Goal: Task Accomplishment & Management: Manage account settings

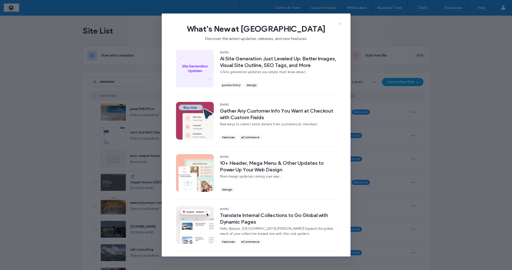
click at [340, 22] on icon at bounding box center [340, 24] width 4 height 4
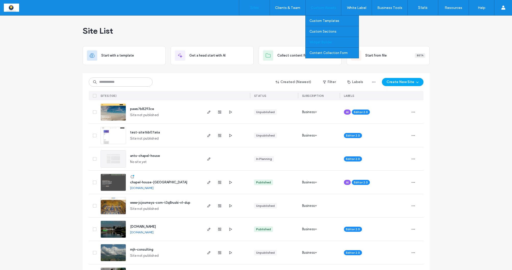
click at [320, 44] on label "Widget Builder" at bounding box center [321, 42] width 22 height 4
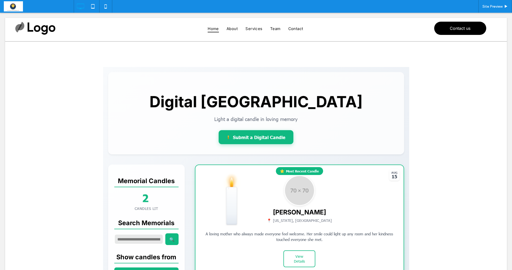
click at [359, 251] on span at bounding box center [256, 255] width 306 height 377
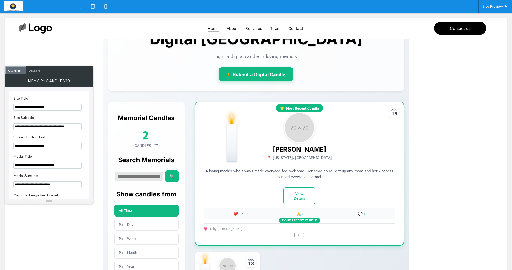
scroll to position [64, 0]
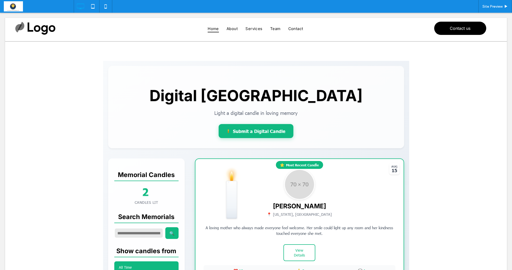
scroll to position [6, 0]
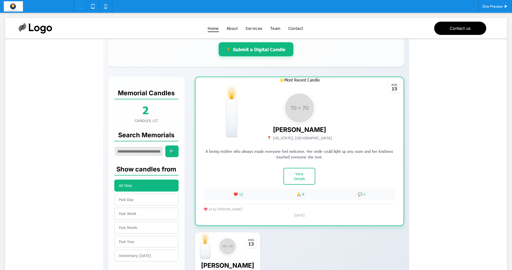
scroll to position [87, 0]
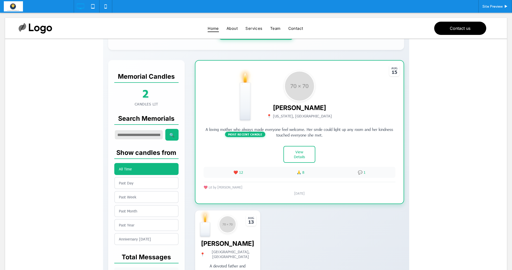
scroll to position [104, 0]
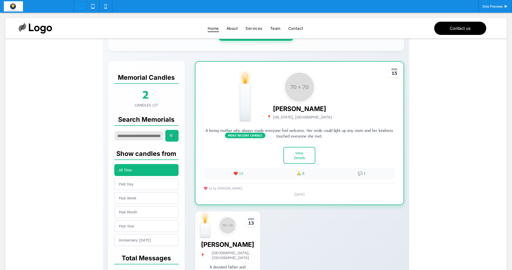
click at [147, 181] on span at bounding box center [256, 152] width 306 height 377
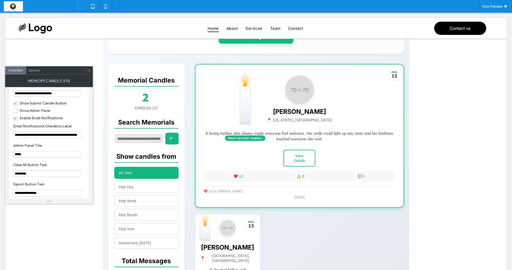
scroll to position [596, 0]
click at [15, 113] on span "Show Admin Panel" at bounding box center [31, 110] width 37 height 4
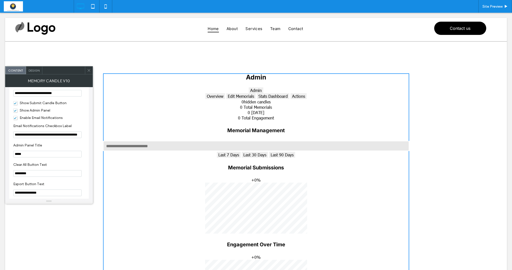
scroll to position [0, 0]
click at [15, 113] on span "Show Admin Panel" at bounding box center [31, 110] width 37 height 4
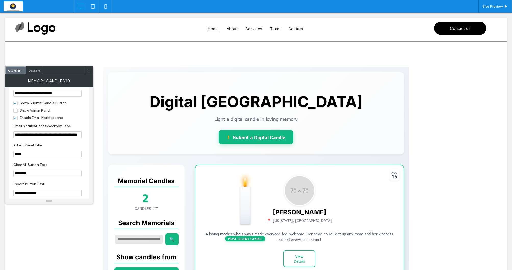
click at [15, 113] on span "Show Admin Panel" at bounding box center [31, 110] width 37 height 4
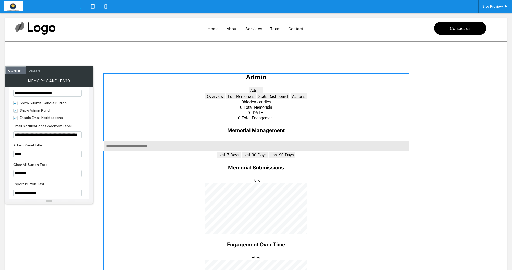
click at [15, 113] on span "Show Admin Panel" at bounding box center [31, 110] width 37 height 4
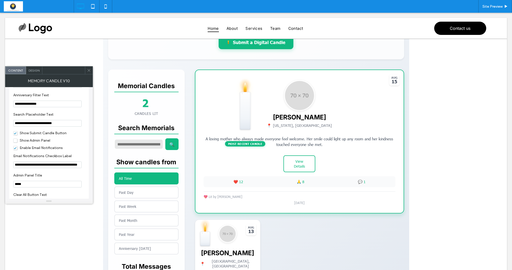
scroll to position [566, 0]
click at [16, 142] on span "Show Admin Panel" at bounding box center [31, 140] width 37 height 4
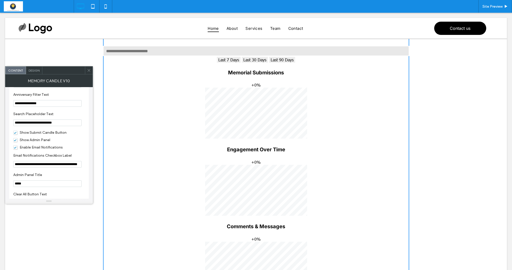
click at [16, 142] on span "Show Admin Panel" at bounding box center [31, 140] width 37 height 4
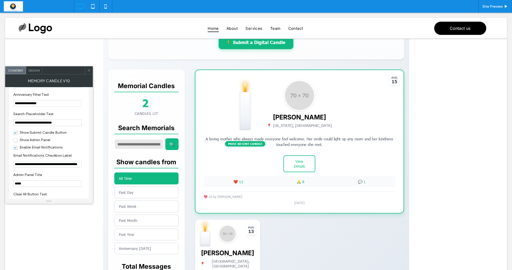
scroll to position [94, 0]
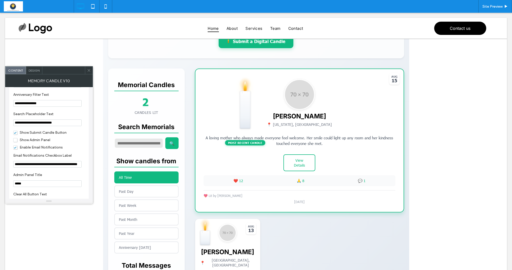
click at [88, 70] on icon at bounding box center [89, 71] width 4 height 4
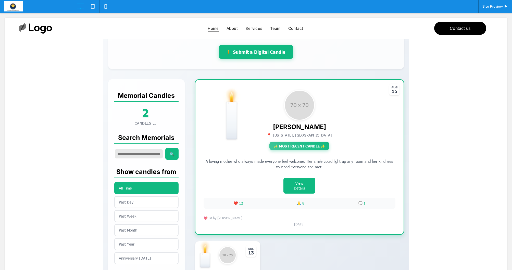
scroll to position [89, 0]
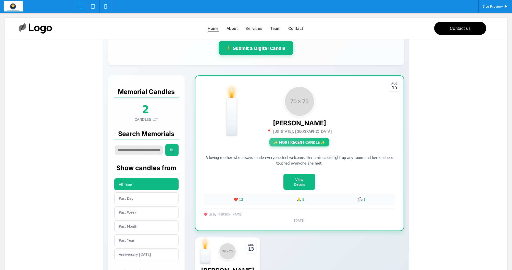
click at [259, 147] on span at bounding box center [256, 172] width 306 height 388
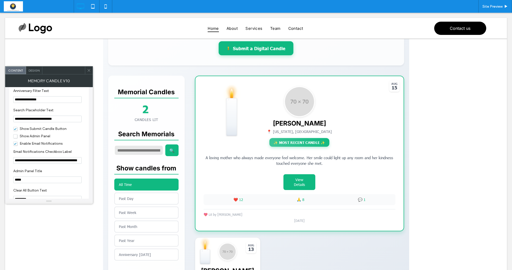
scroll to position [560, 0]
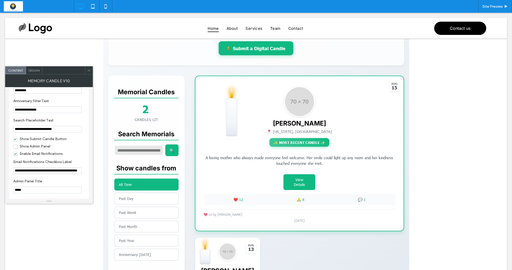
click at [15, 149] on span "Show Admin Panel" at bounding box center [31, 146] width 37 height 4
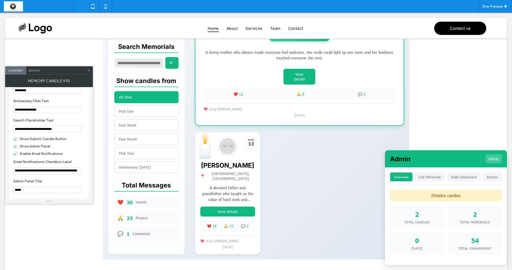
scroll to position [199, 0]
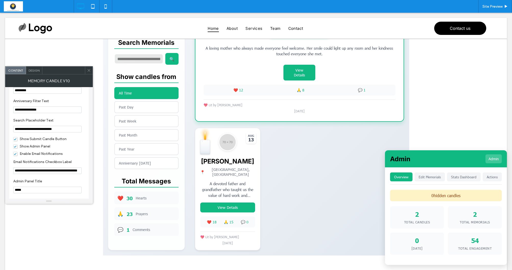
click at [479, 223] on span "Total Memorials" at bounding box center [475, 222] width 30 height 4
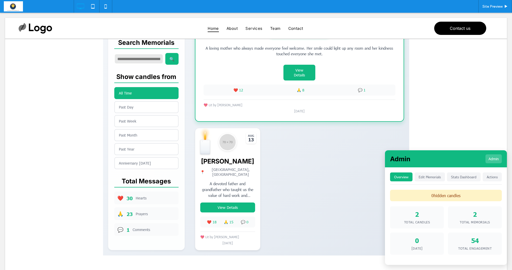
click at [419, 221] on div "2 Total Candles" at bounding box center [417, 218] width 54 height 22
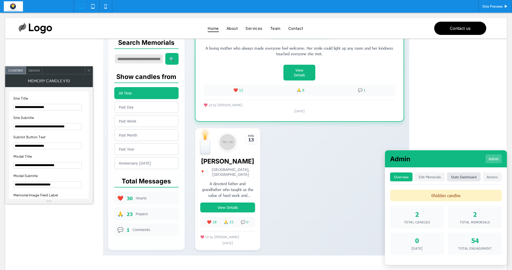
click at [458, 180] on button "Stats Dashboard" at bounding box center [464, 177] width 34 height 9
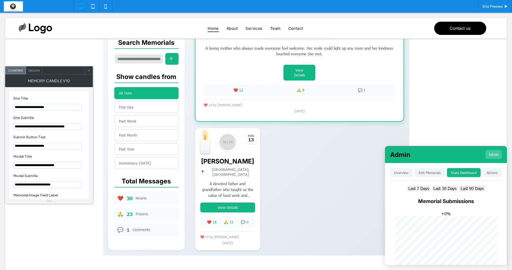
click at [446, 188] on button "Last 30 Days" at bounding box center [445, 189] width 26 height 6
drag, startPoint x: 410, startPoint y: 189, endPoint x: 414, endPoint y: 188, distance: 3.9
click at [412, 189] on button "Last 7 Days" at bounding box center [419, 189] width 24 height 6
drag, startPoint x: 418, startPoint y: 187, endPoint x: 458, endPoint y: 187, distance: 39.8
click at [418, 187] on button "Last 7 Days" at bounding box center [419, 189] width 24 height 6
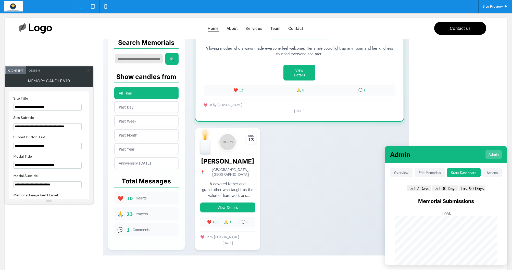
click at [474, 188] on button "Last 90 Days" at bounding box center [472, 189] width 26 height 6
drag, startPoint x: 491, startPoint y: 9, endPoint x: 490, endPoint y: 12, distance: 3.2
click at [491, 9] on div "Site Preview" at bounding box center [495, 6] width 34 height 13
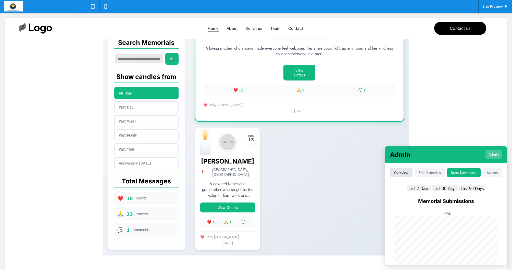
click at [403, 169] on button "Overview" at bounding box center [401, 172] width 22 height 9
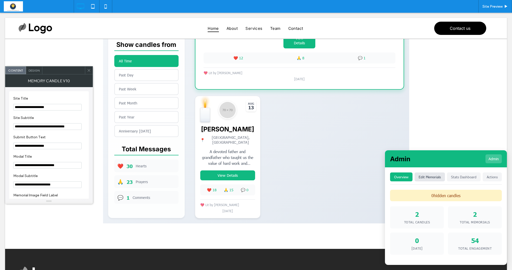
scroll to position [234, 0]
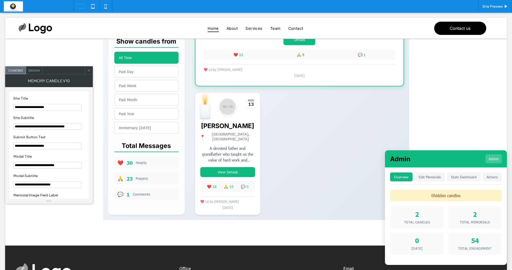
click at [435, 179] on button "Edit Memorials" at bounding box center [430, 177] width 30 height 9
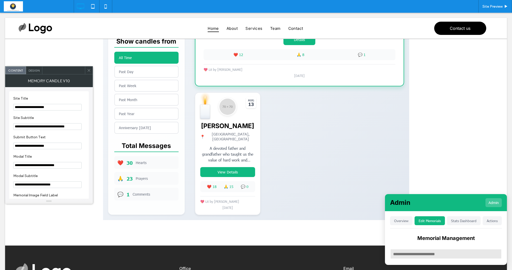
drag, startPoint x: 441, startPoint y: 200, endPoint x: 438, endPoint y: 128, distance: 71.5
click at [438, 128] on div "✨ 💫 ⭐ Light a Digital Memorial Candle Share your love and memories × Memorial P…" at bounding box center [256, 26] width 502 height 439
click at [446, 205] on div "Admin Admin" at bounding box center [446, 202] width 122 height 17
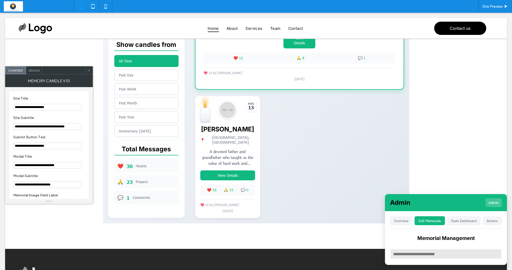
drag, startPoint x: 446, startPoint y: 205, endPoint x: 444, endPoint y: 188, distance: 17.2
click at [444, 187] on div "✨ 💫 ⭐ Light a Digital Memorial Candle Share your love and memories × Memorial P…" at bounding box center [256, 30] width 502 height 439
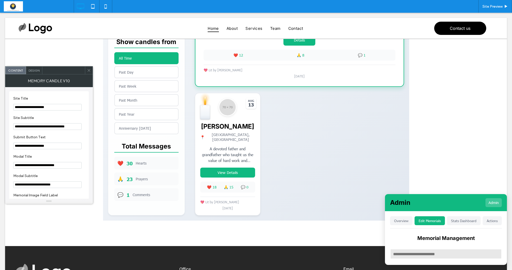
click at [449, 206] on div "Admin Admin" at bounding box center [446, 202] width 122 height 17
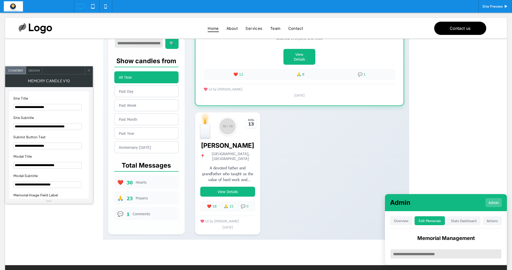
scroll to position [214, 0]
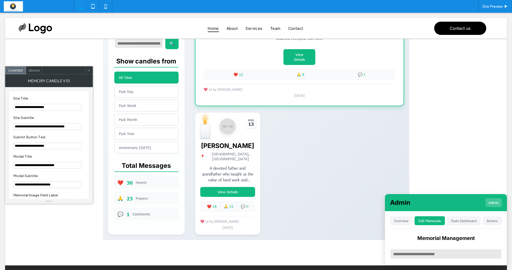
click at [444, 252] on input "text" at bounding box center [446, 254] width 112 height 10
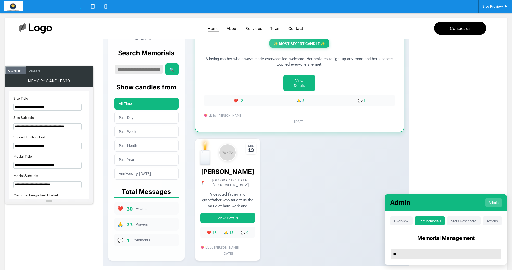
scroll to position [189, 0]
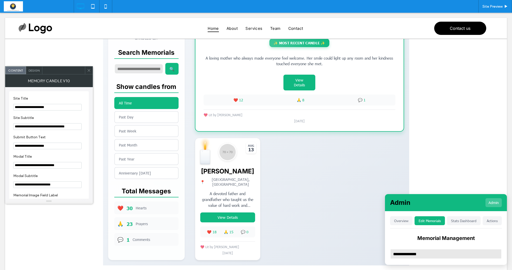
type input "**********"
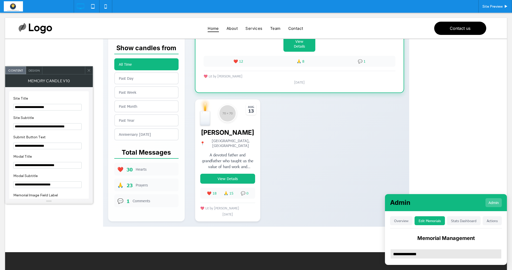
scroll to position [227, 0]
click at [465, 220] on button "Stats Dashboard" at bounding box center [464, 221] width 34 height 9
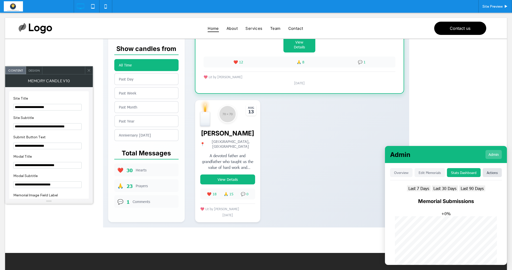
click at [490, 174] on button "Actions" at bounding box center [492, 172] width 19 height 9
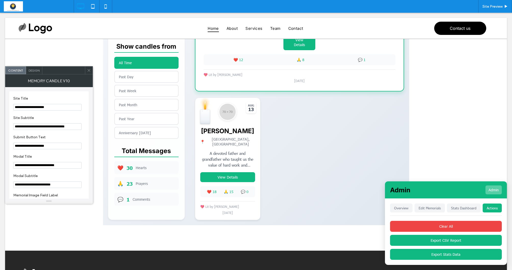
scroll to position [229, 0]
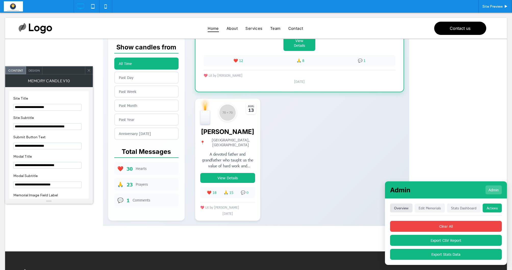
click at [401, 209] on button "Overview" at bounding box center [401, 208] width 22 height 9
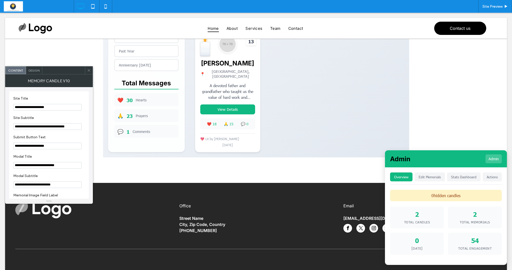
scroll to position [299, 0]
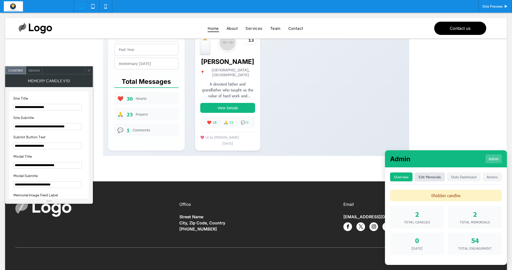
click at [432, 179] on button "Edit Memorials" at bounding box center [430, 177] width 30 height 9
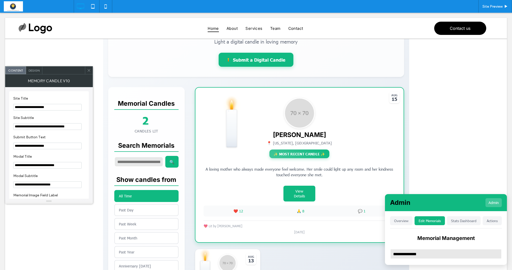
scroll to position [71, 0]
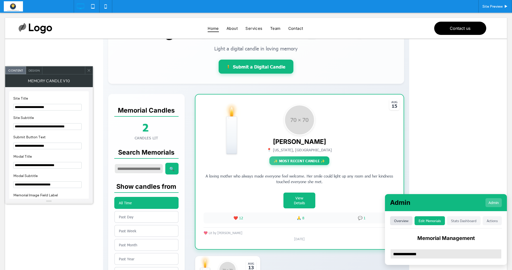
click at [405, 222] on button "Overview" at bounding box center [401, 221] width 22 height 9
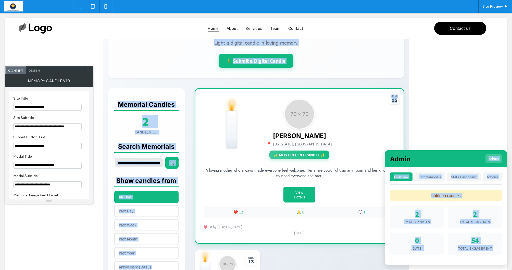
scroll to position [75, 0]
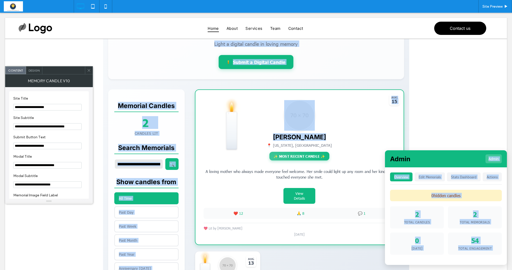
drag, startPoint x: 438, startPoint y: 163, endPoint x: 470, endPoint y: 139, distance: 40.0
click at [470, 139] on div "✨ 💫 ⭐ Light a Digital Memorial Candle Share your love and memories × Memorial P…" at bounding box center [256, 185] width 502 height 439
click at [455, 135] on div "✨ 💫 ⭐ Light a Digital Memorial Candle Share your love and memories × Memorial P…" at bounding box center [256, 185] width 502 height 439
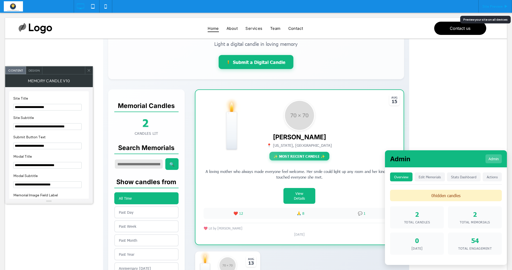
click at [495, 6] on span "Site Preview" at bounding box center [493, 6] width 20 height 4
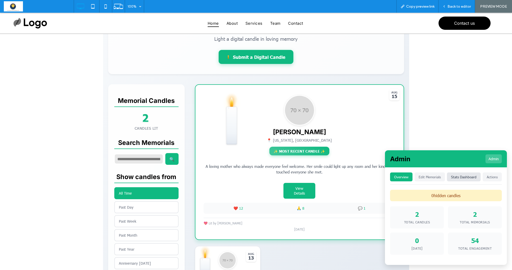
click at [459, 179] on button "Stats Dashboard" at bounding box center [464, 177] width 34 height 9
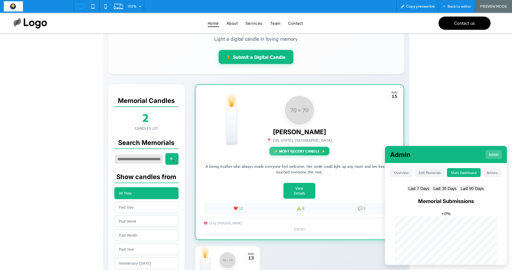
click at [420, 189] on button "Last 7 Days" at bounding box center [419, 189] width 24 height 6
click at [421, 187] on button "Last 7 Days" at bounding box center [419, 189] width 24 height 6
click at [442, 188] on button "Last 30 Days" at bounding box center [445, 189] width 26 height 6
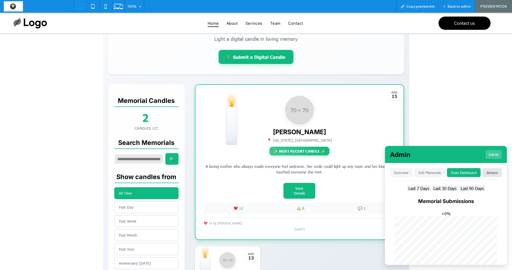
click at [492, 173] on button "Actions" at bounding box center [492, 172] width 19 height 9
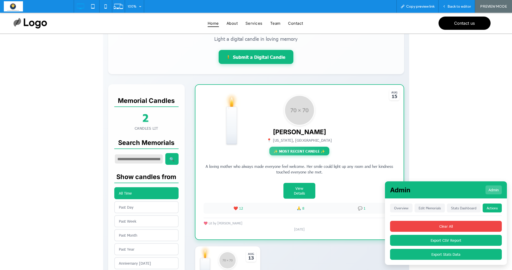
click at [402, 211] on button "Overview" at bounding box center [401, 208] width 22 height 9
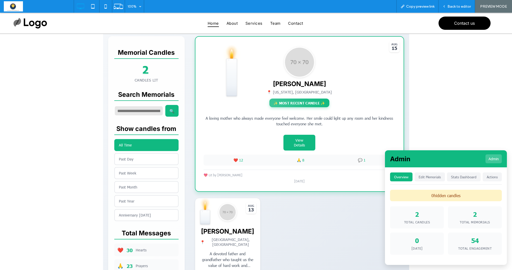
scroll to position [122, 0]
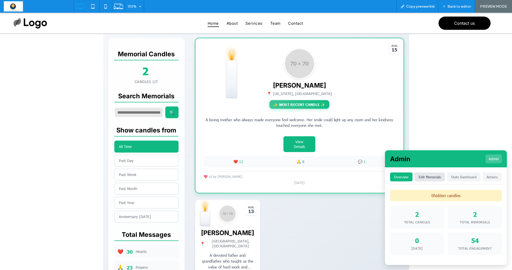
click at [436, 179] on button "Edit Memorials" at bounding box center [430, 177] width 30 height 9
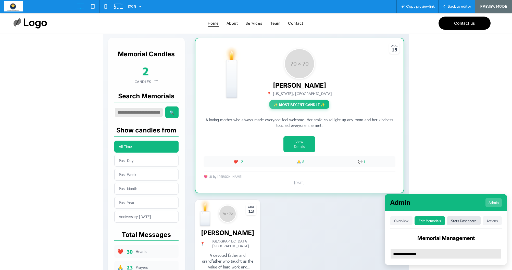
scroll to position [137, 0]
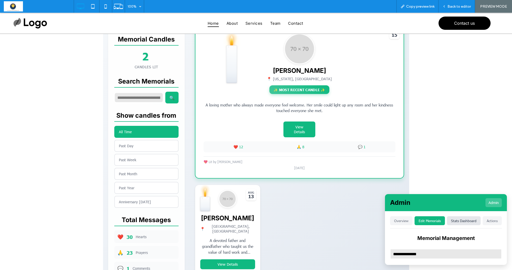
click at [464, 220] on button "Stats Dashboard" at bounding box center [464, 221] width 34 height 9
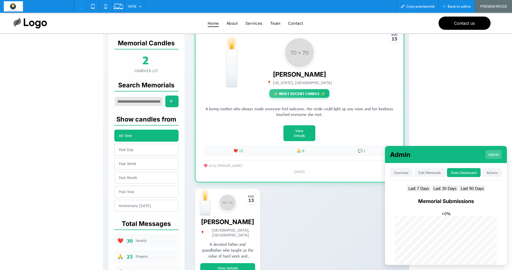
scroll to position [133, 0]
click at [428, 173] on button "Edit Memorials" at bounding box center [430, 172] width 30 height 9
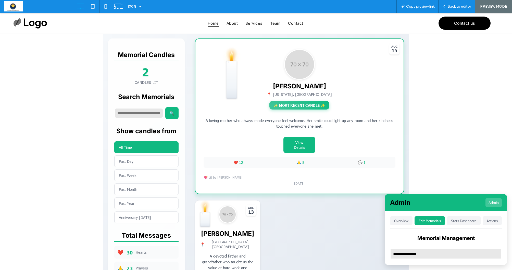
scroll to position [119, 0]
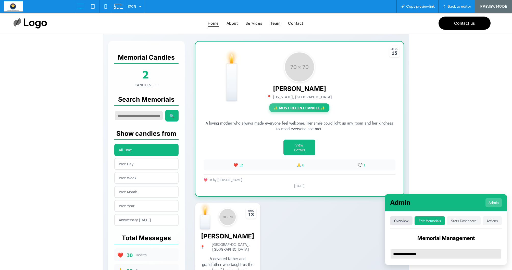
click at [396, 219] on button "Overview" at bounding box center [401, 221] width 22 height 9
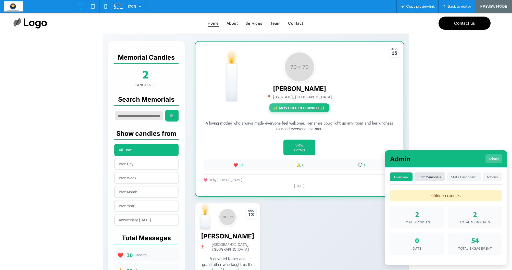
click at [434, 181] on button "Edit Memorials" at bounding box center [430, 177] width 30 height 9
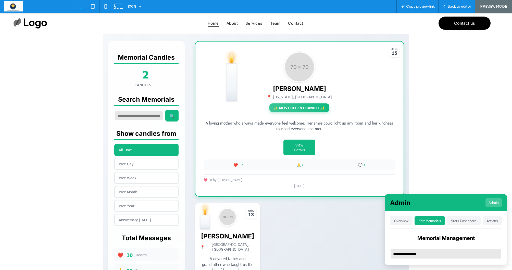
scroll to position [125, 0]
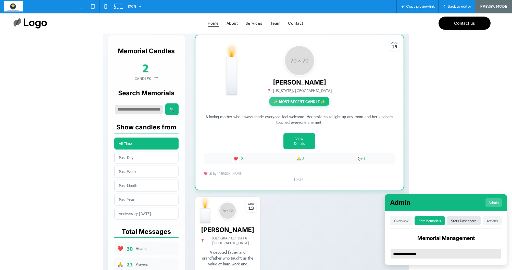
click at [463, 220] on button "Stats Dashboard" at bounding box center [464, 221] width 34 height 9
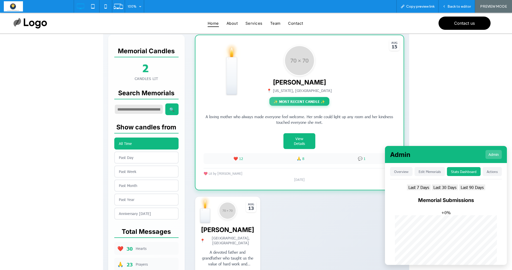
scroll to position [1, 0]
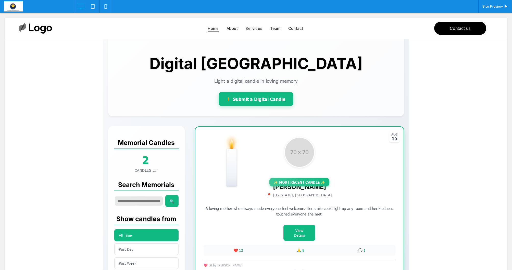
scroll to position [39, 0]
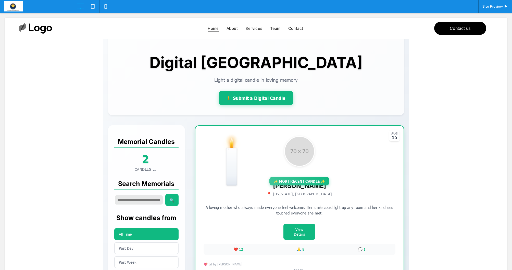
click at [248, 195] on span at bounding box center [256, 225] width 306 height 395
click at [249, 196] on div "📍 [US_STATE], [GEOGRAPHIC_DATA]" at bounding box center [300, 193] width 192 height 5
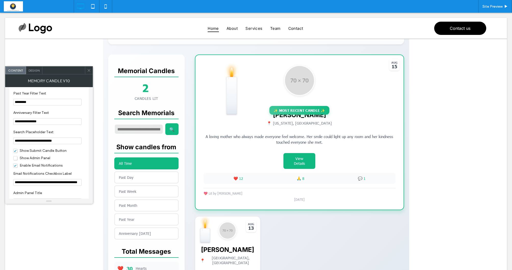
scroll to position [553, 0]
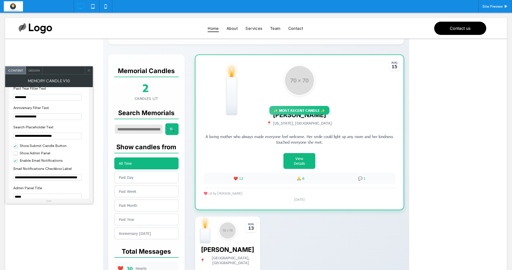
click at [17, 156] on span "Show Admin Panel" at bounding box center [31, 153] width 37 height 4
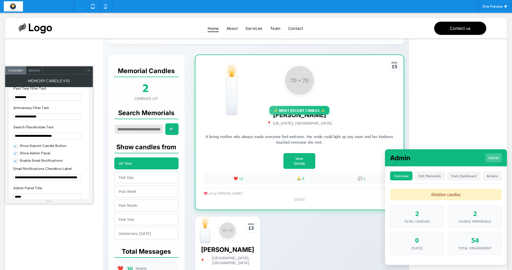
scroll to position [111, 0]
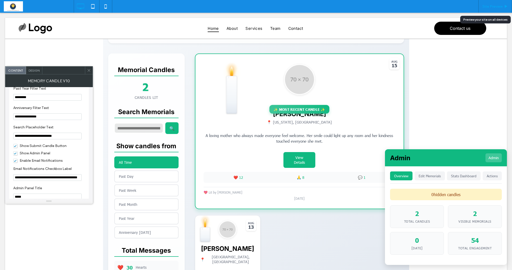
click at [495, 7] on span "Site Preview" at bounding box center [493, 6] width 20 height 4
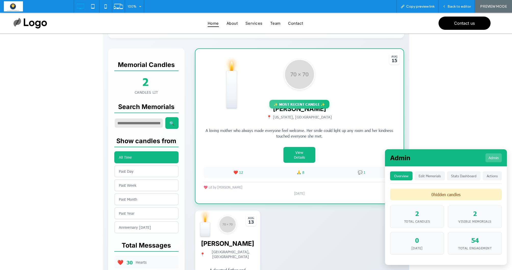
scroll to position [112, 0]
click at [431, 178] on button "Edit Memorials" at bounding box center [430, 176] width 30 height 9
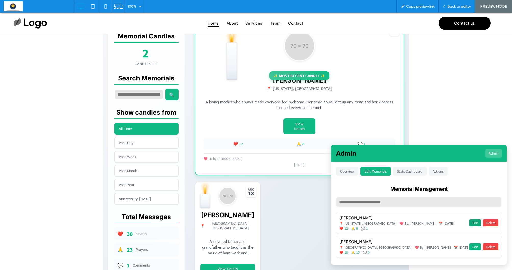
scroll to position [138, 0]
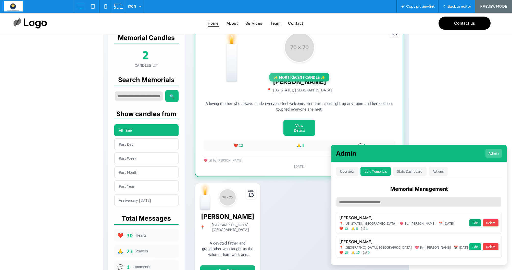
click at [476, 220] on button "Edit" at bounding box center [475, 223] width 11 height 7
type input "**********"
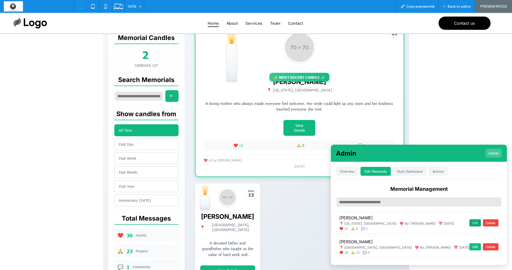
type textarea "**********"
type input "**********"
type input "**"
type input "*"
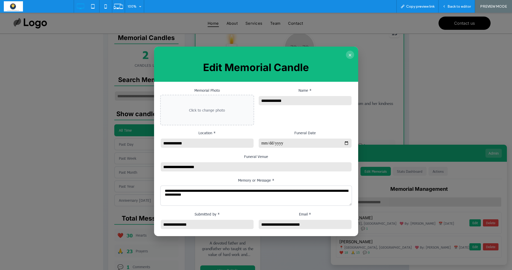
scroll to position [0, 0]
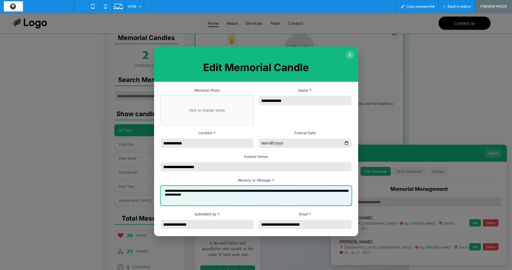
click at [240, 193] on textarea "**********" at bounding box center [256, 196] width 192 height 20
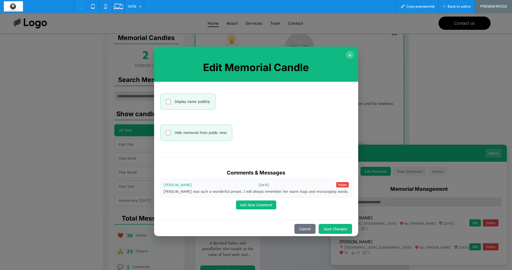
scroll to position [172, 0]
type textarea "**********"
click at [335, 225] on button "Save Changes" at bounding box center [335, 230] width 33 height 10
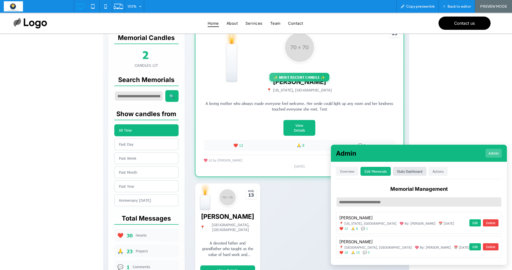
click at [427, 167] on button "Stats Dashboard" at bounding box center [410, 171] width 34 height 9
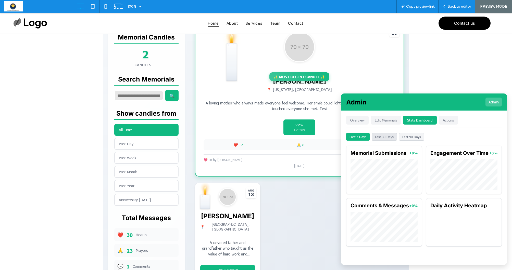
scroll to position [0, 0]
click at [389, 136] on button "Last 30 Days" at bounding box center [384, 137] width 25 height 8
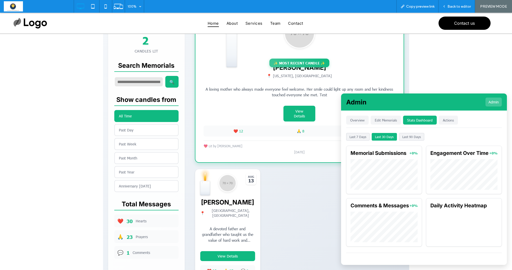
scroll to position [0, 0]
click at [410, 135] on button "Last 90 Days" at bounding box center [411, 137] width 25 height 8
click at [384, 137] on button "Last 30 Days" at bounding box center [384, 137] width 25 height 8
click at [364, 136] on button "Last 7 Days" at bounding box center [357, 137] width 23 height 8
click at [216, 252] on span at bounding box center [256, 106] width 306 height 395
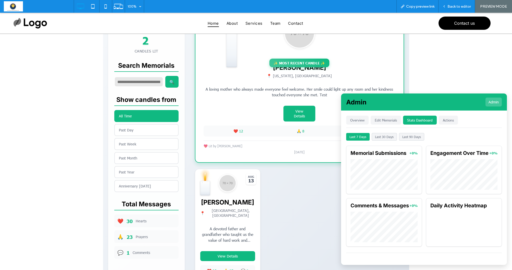
click at [217, 254] on span at bounding box center [256, 106] width 306 height 395
click at [458, 7] on span "Back to editor" at bounding box center [459, 6] width 23 height 4
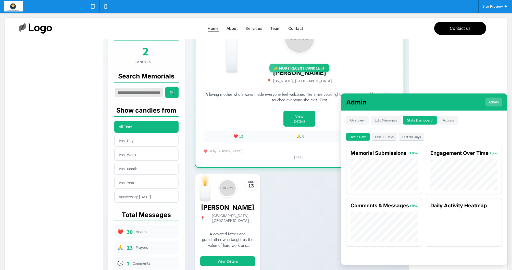
scroll to position [154, 0]
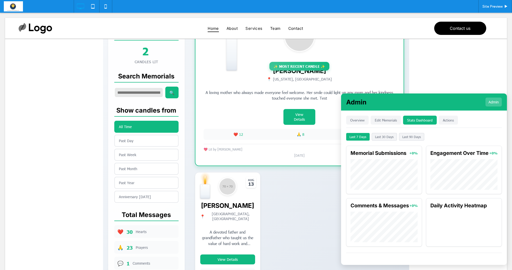
click at [227, 257] on span at bounding box center [256, 110] width 306 height 395
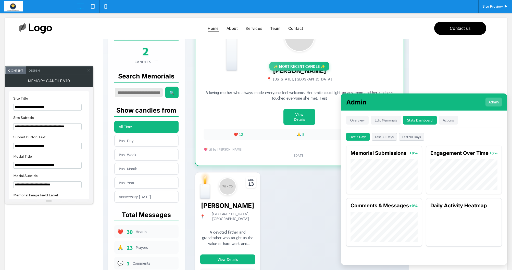
click at [87, 71] on div at bounding box center [89, 71] width 8 height 8
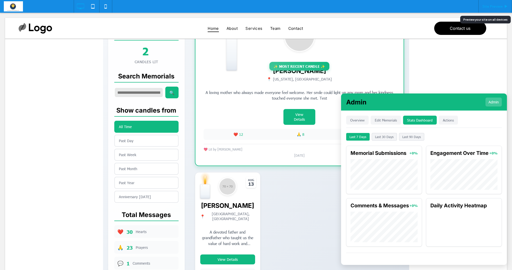
click at [487, 5] on span "Site Preview" at bounding box center [493, 6] width 20 height 4
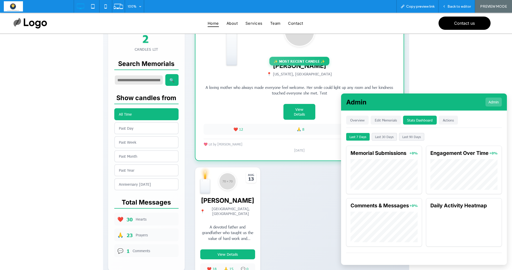
click at [233, 252] on button "View Details" at bounding box center [227, 255] width 55 height 10
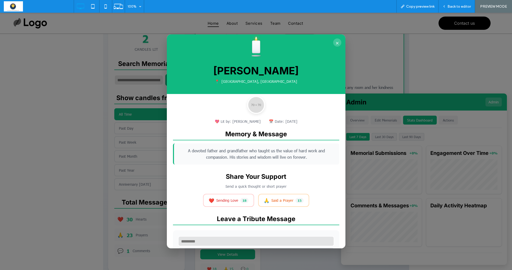
scroll to position [6, 0]
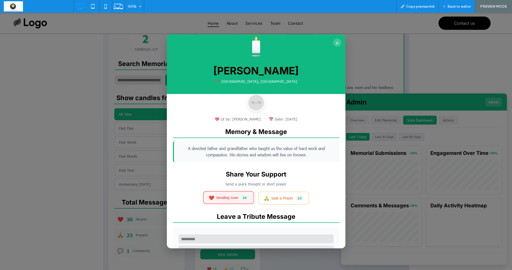
click at [237, 200] on span "Sending Love" at bounding box center [227, 197] width 22 height 5
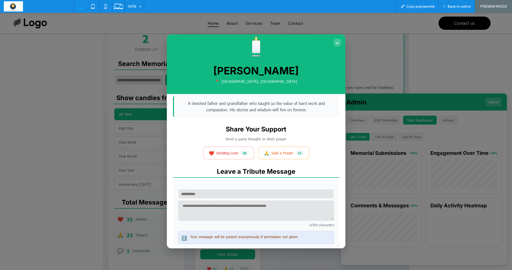
scroll to position [55, 0]
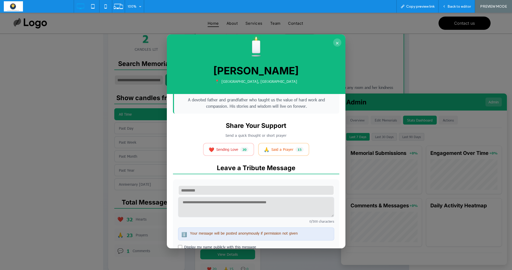
click at [236, 195] on input "text" at bounding box center [256, 191] width 156 height 10
type input "****"
click at [237, 210] on textarea at bounding box center [256, 207] width 156 height 20
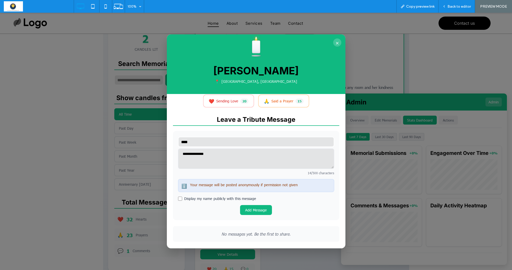
scroll to position [104, 0]
type textarea "**********"
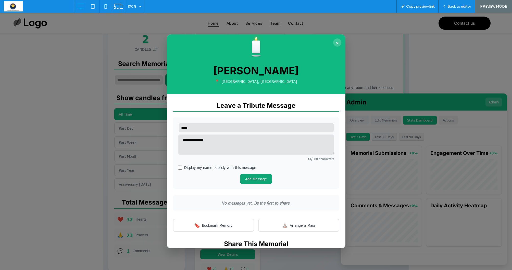
scroll to position [118, 0]
click at [258, 180] on button "Add Message" at bounding box center [256, 179] width 32 height 10
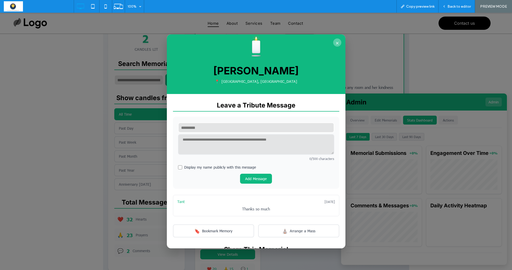
click at [339, 40] on button "×" at bounding box center [337, 43] width 8 height 8
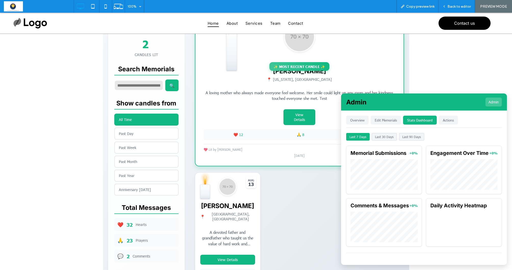
scroll to position [149, 0]
click at [465, 8] on span "Back to editor" at bounding box center [459, 6] width 23 height 4
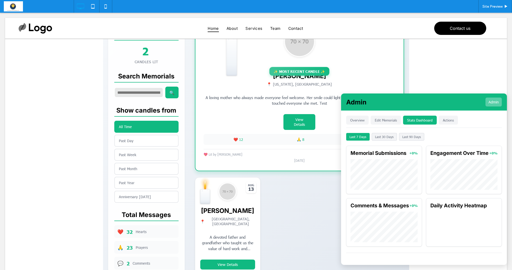
click at [499, 103] on button "Admin" at bounding box center [494, 102] width 16 height 9
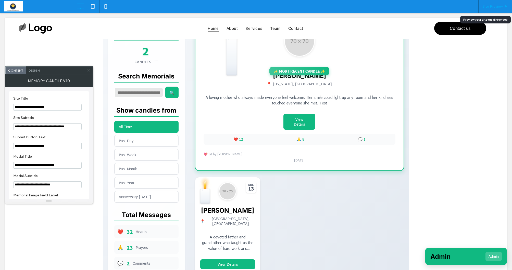
click at [493, 8] on span "Site Preview" at bounding box center [493, 6] width 20 height 4
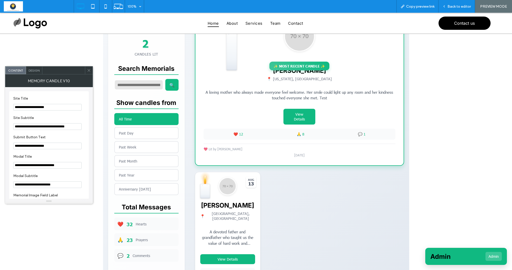
scroll to position [148, 0]
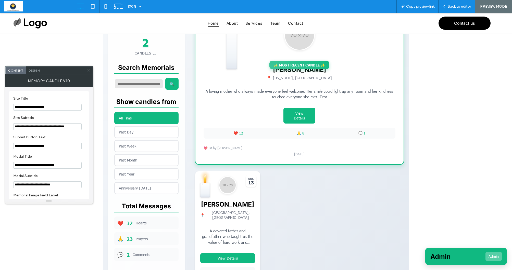
click at [493, 258] on button "Admin" at bounding box center [494, 256] width 16 height 9
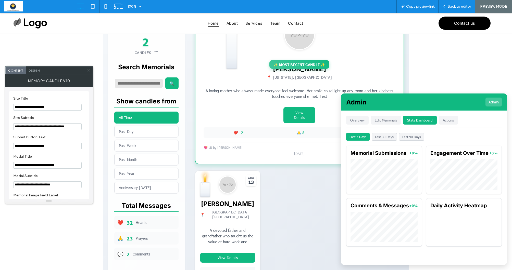
scroll to position [152, 0]
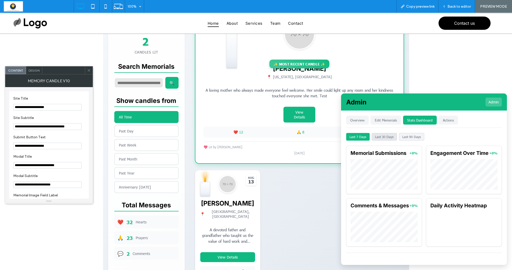
click at [386, 138] on button "Last 30 Days" at bounding box center [384, 137] width 25 height 8
click at [354, 138] on button "Last 7 Days" at bounding box center [357, 137] width 23 height 8
click at [360, 120] on button "Overview" at bounding box center [357, 120] width 22 height 9
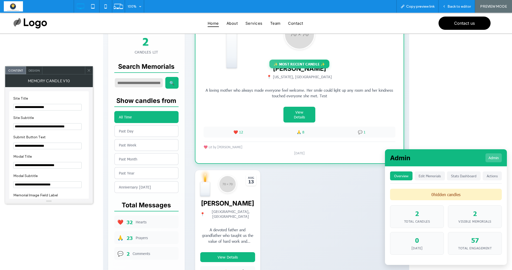
click at [470, 217] on span "2" at bounding box center [474, 214] width 45 height 8
click at [475, 217] on span "2" at bounding box center [474, 214] width 45 height 8
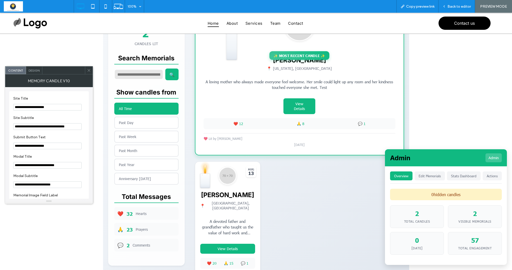
scroll to position [163, 0]
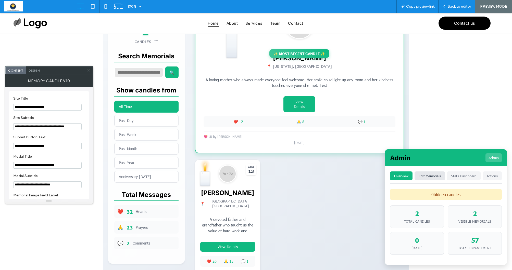
click at [434, 178] on button "Edit Memorials" at bounding box center [430, 176] width 30 height 9
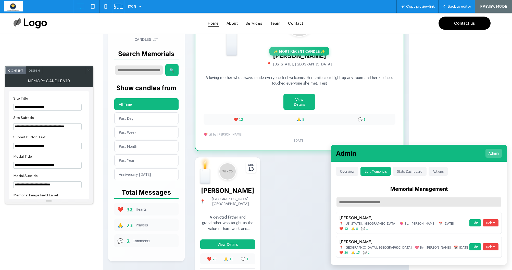
scroll to position [165, 0]
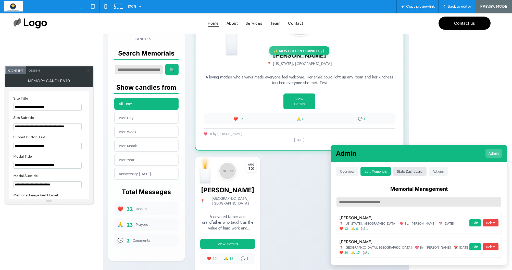
click at [427, 168] on button "Stats Dashboard" at bounding box center [410, 171] width 34 height 9
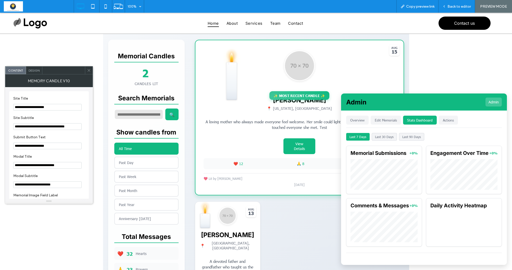
scroll to position [120, 0]
click at [451, 121] on button "Actions" at bounding box center [448, 120] width 19 height 9
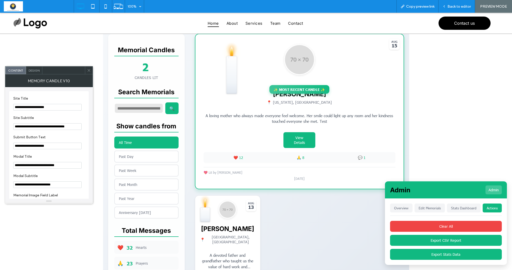
scroll to position [126, 0]
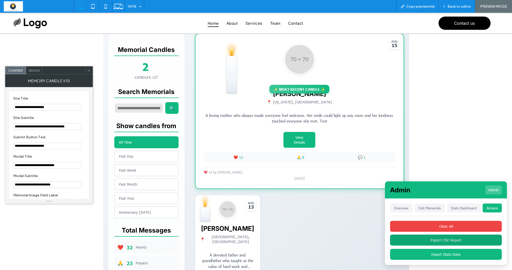
click at [445, 242] on button "Export CSV Report" at bounding box center [446, 240] width 112 height 11
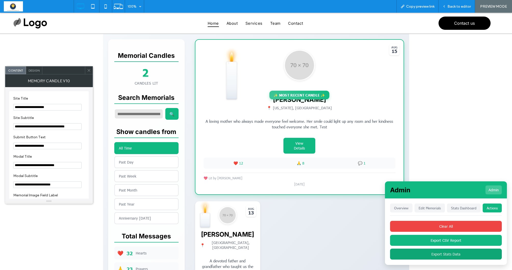
scroll to position [121, 0]
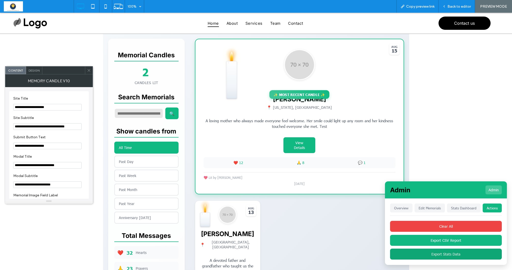
click at [443, 257] on button "Export Stats Data" at bounding box center [446, 254] width 112 height 11
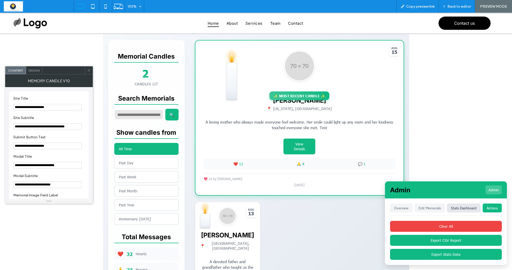
click at [461, 212] on button "Stats Dashboard" at bounding box center [464, 208] width 34 height 9
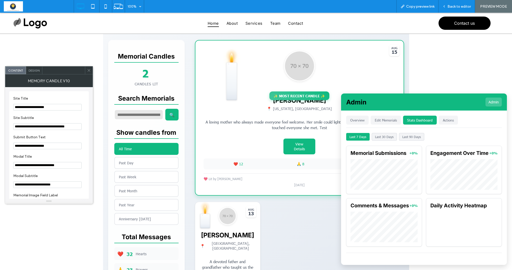
scroll to position [119, 0]
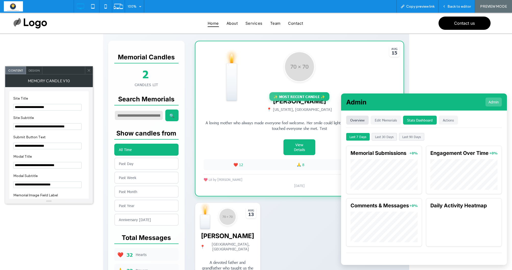
click at [355, 118] on button "Overview" at bounding box center [357, 120] width 22 height 9
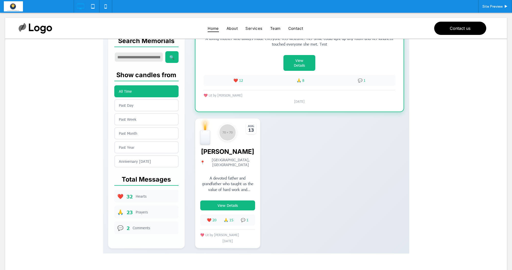
scroll to position [208, 0]
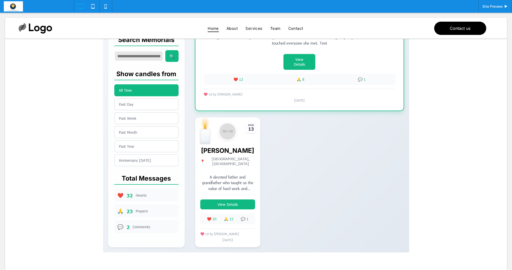
click at [230, 203] on span at bounding box center [256, 56] width 306 height 394
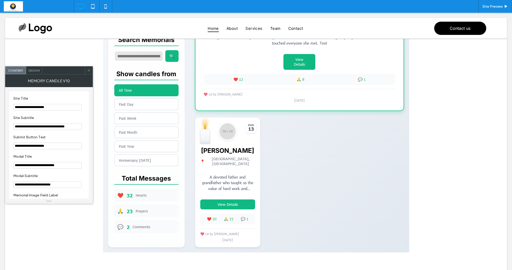
drag, startPoint x: 88, startPoint y: 71, endPoint x: 85, endPoint y: 69, distance: 4.2
click at [88, 71] on icon at bounding box center [89, 71] width 4 height 4
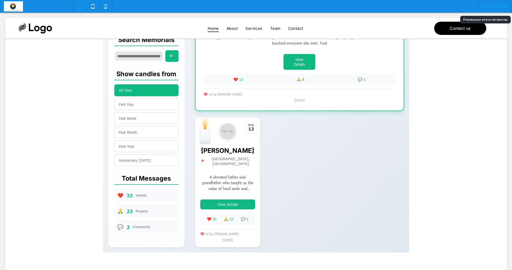
click at [494, 7] on span "Site Preview" at bounding box center [493, 6] width 20 height 4
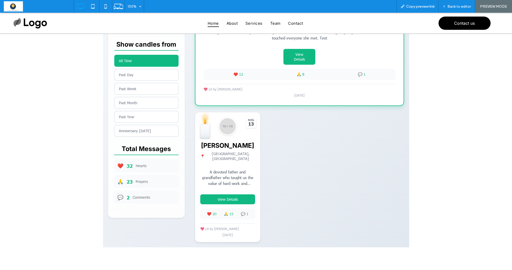
click at [227, 197] on span at bounding box center [256, 51] width 306 height 394
click at [222, 196] on span at bounding box center [256, 51] width 306 height 394
click at [455, 7] on span "Back to editor" at bounding box center [459, 6] width 23 height 4
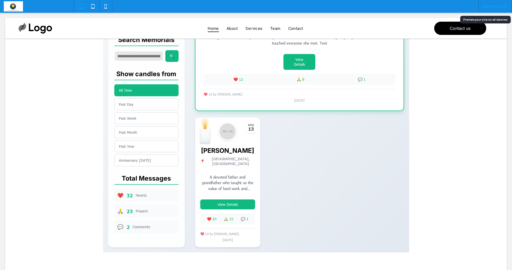
click at [486, 7] on span "Site Preview" at bounding box center [493, 6] width 20 height 4
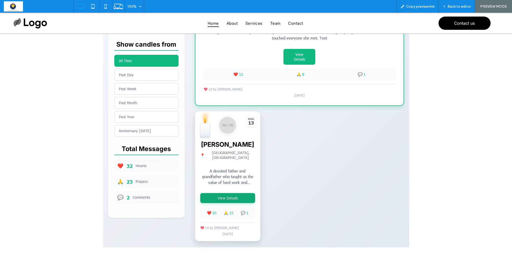
click at [231, 197] on button "View Details" at bounding box center [227, 198] width 55 height 10
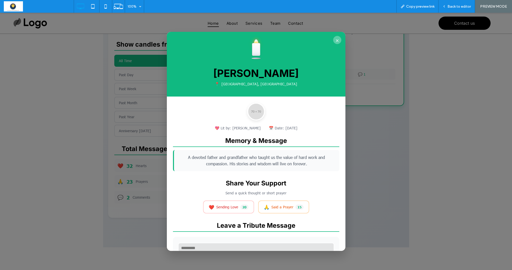
click at [339, 39] on button "×" at bounding box center [337, 40] width 8 height 8
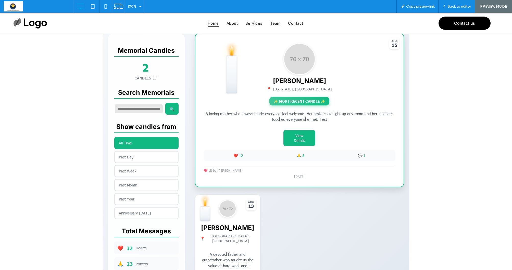
scroll to position [143, 0]
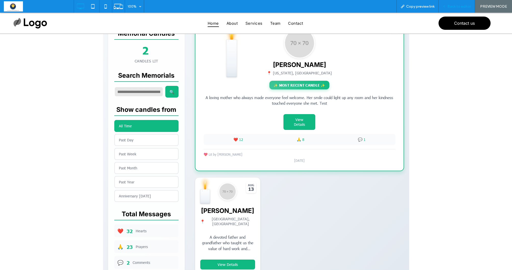
click at [456, 7] on span "Back to editor" at bounding box center [459, 6] width 23 height 4
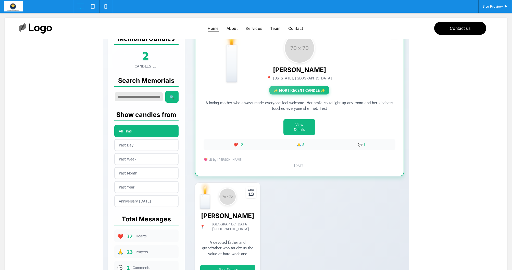
click at [252, 126] on span at bounding box center [256, 121] width 306 height 394
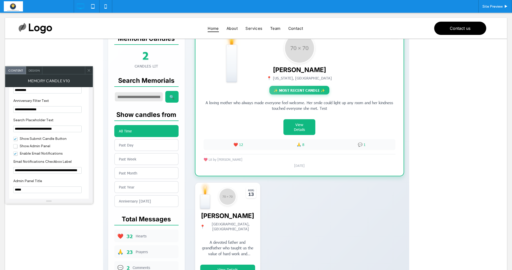
scroll to position [566, 0]
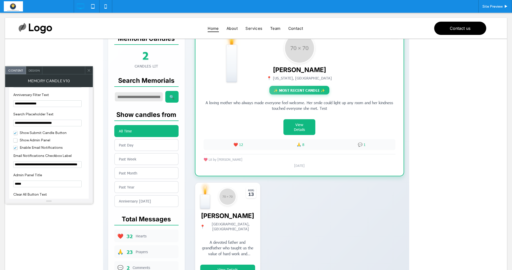
click at [14, 143] on span "Show Admin Panel" at bounding box center [31, 140] width 37 height 4
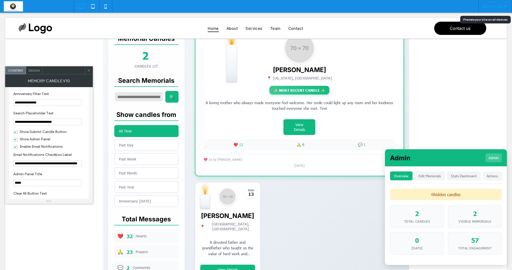
click at [497, 7] on span "Site Preview" at bounding box center [493, 6] width 20 height 4
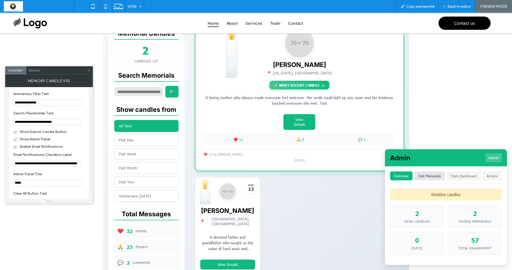
click at [430, 180] on button "Edit Memorials" at bounding box center [430, 176] width 30 height 9
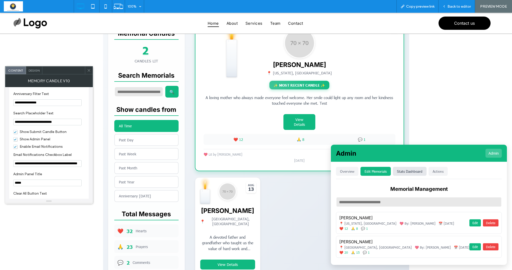
click at [427, 168] on button "Stats Dashboard" at bounding box center [410, 171] width 34 height 9
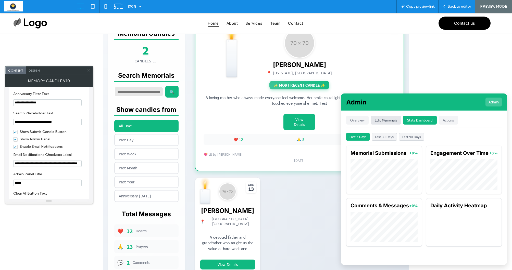
click at [389, 121] on button "Edit Memorials" at bounding box center [386, 120] width 30 height 9
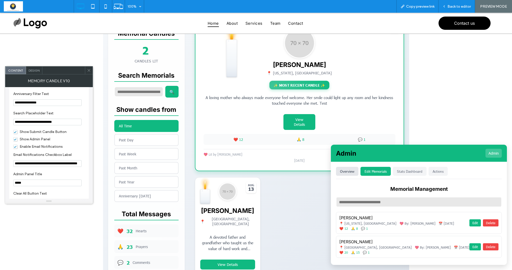
click at [359, 167] on button "Overview" at bounding box center [347, 171] width 22 height 9
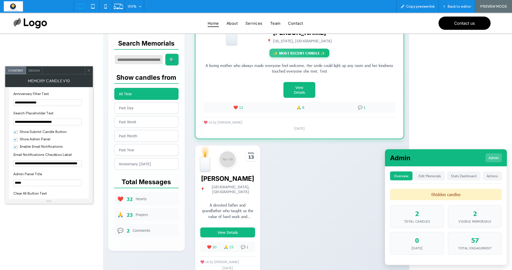
scroll to position [175, 0]
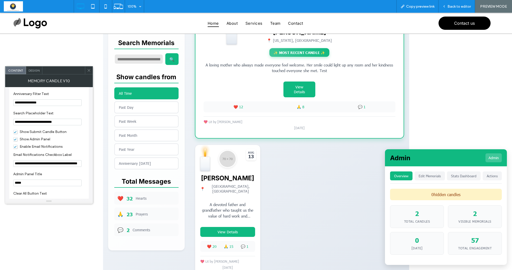
click at [495, 176] on button "Actions" at bounding box center [492, 176] width 19 height 9
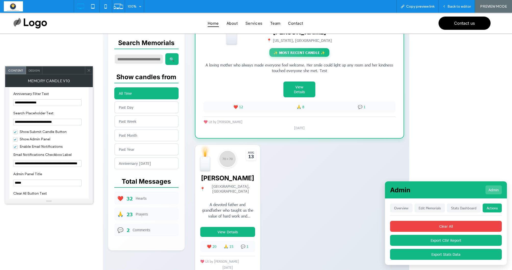
click at [488, 162] on div "✨ 💫 ⭐ Light a Digital Memorial Candle Share your love and memories × Memorial P…" at bounding box center [256, 83] width 512 height 445
click at [253, 195] on div at bounding box center [227, 169] width 65 height 51
click at [464, 7] on span "Back to editor" at bounding box center [459, 6] width 23 height 4
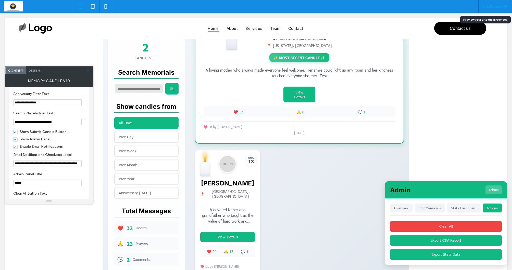
click at [497, 6] on span "Site Preview" at bounding box center [493, 6] width 20 height 4
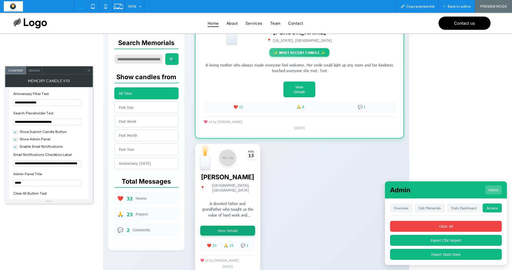
click at [233, 229] on button "View Details" at bounding box center [227, 231] width 55 height 10
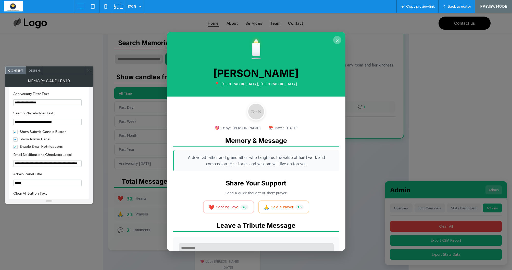
click at [337, 41] on button "×" at bounding box center [337, 40] width 8 height 8
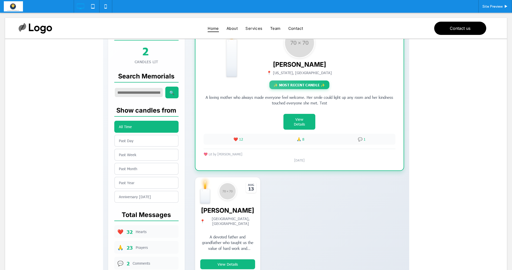
scroll to position [149, 0]
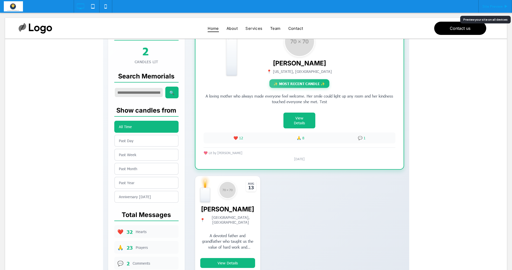
click at [490, 8] on span "Site Preview" at bounding box center [493, 6] width 20 height 4
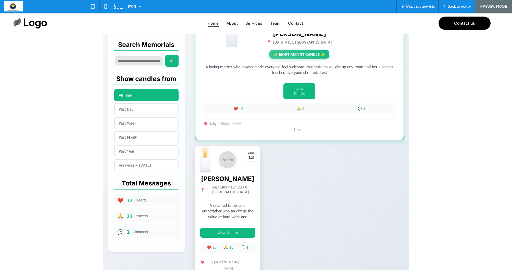
scroll to position [174, 0]
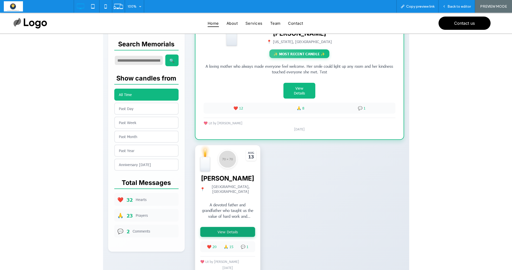
click at [229, 232] on button "View Details" at bounding box center [227, 232] width 55 height 10
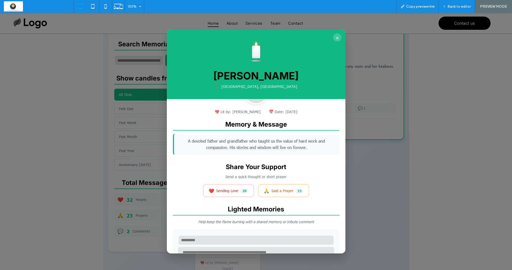
scroll to position [30, 0]
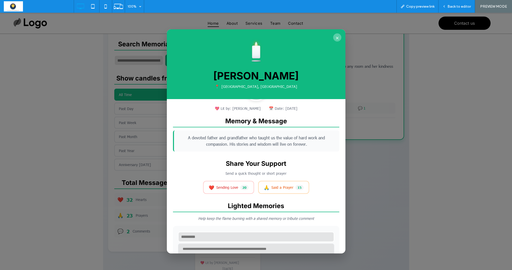
click at [338, 38] on button "×" at bounding box center [337, 37] width 8 height 8
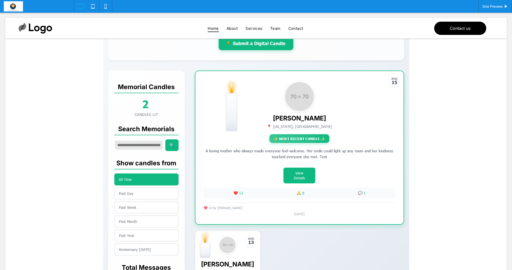
scroll to position [94, 0]
click at [300, 177] on span at bounding box center [256, 169] width 306 height 394
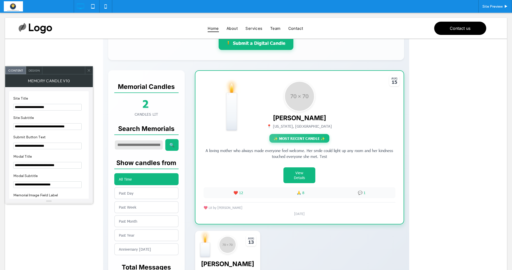
click at [89, 70] on icon at bounding box center [89, 71] width 4 height 4
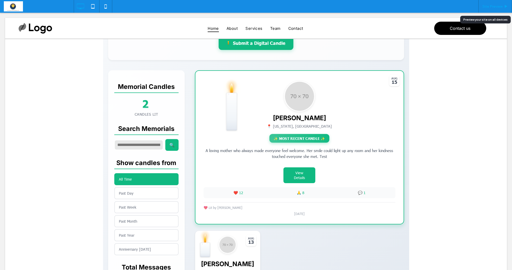
click at [497, 6] on span "Site Preview" at bounding box center [493, 6] width 20 height 4
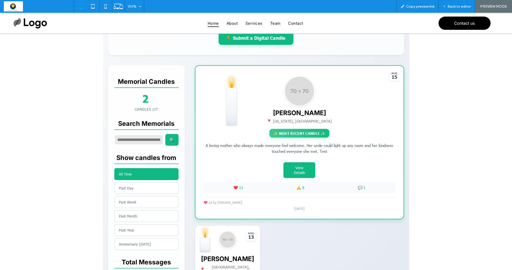
click at [300, 172] on span at bounding box center [256, 164] width 306 height 394
click at [300, 168] on span at bounding box center [256, 164] width 306 height 394
click at [465, 7] on span "Back to editor" at bounding box center [459, 6] width 23 height 4
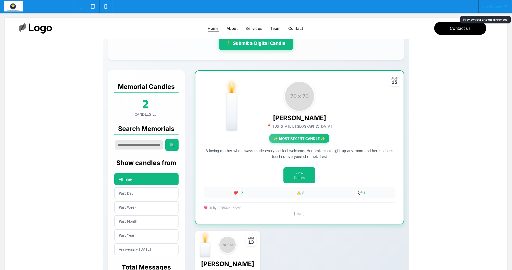
click at [496, 9] on div "Site Preview" at bounding box center [495, 6] width 34 height 13
click at [492, 6] on span "Site Preview" at bounding box center [493, 6] width 20 height 4
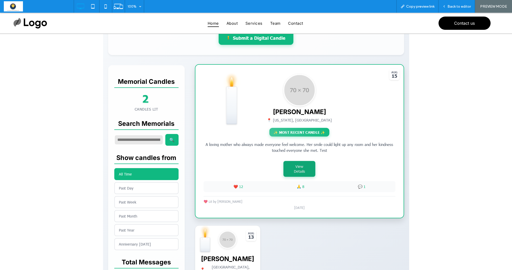
click at [296, 170] on button "View Details" at bounding box center [299, 169] width 32 height 16
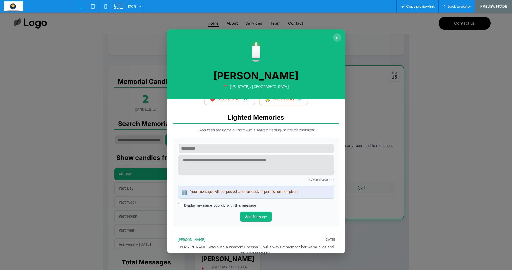
scroll to position [119, 0]
click at [337, 37] on button "×" at bounding box center [337, 37] width 8 height 8
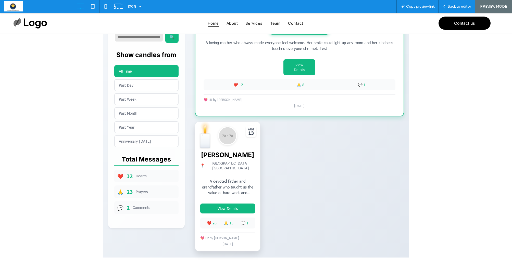
scroll to position [198, 0]
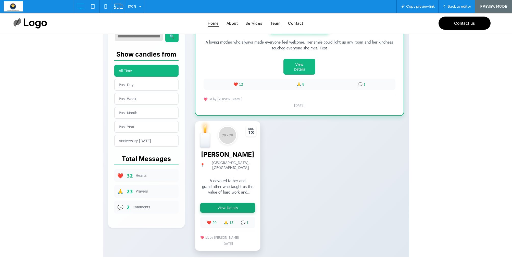
click at [223, 205] on button "View Details" at bounding box center [227, 208] width 55 height 10
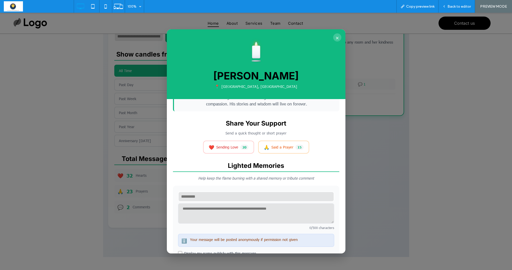
scroll to position [71, 0]
drag, startPoint x: 337, startPoint y: 35, endPoint x: 338, endPoint y: 39, distance: 3.9
click at [337, 35] on button "×" at bounding box center [337, 37] width 8 height 8
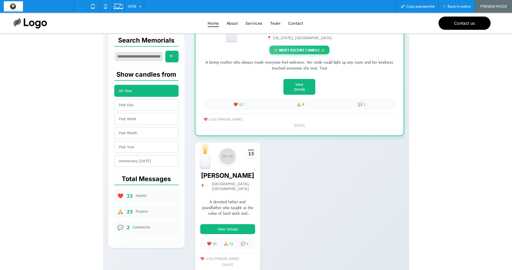
scroll to position [181, 0]
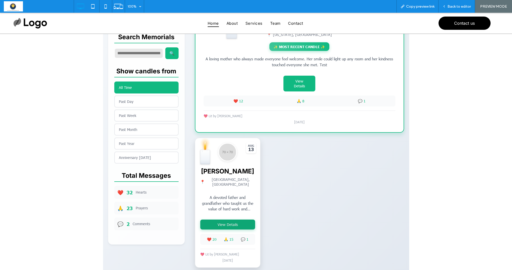
click at [231, 224] on button "View Details" at bounding box center [227, 225] width 55 height 10
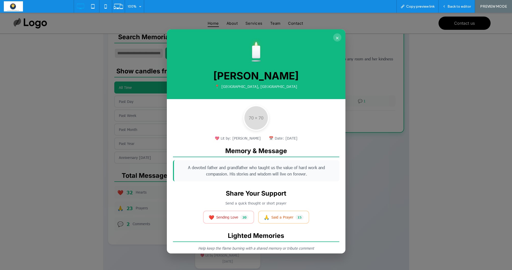
scroll to position [0, 0]
click at [336, 36] on button "×" at bounding box center [337, 37] width 8 height 8
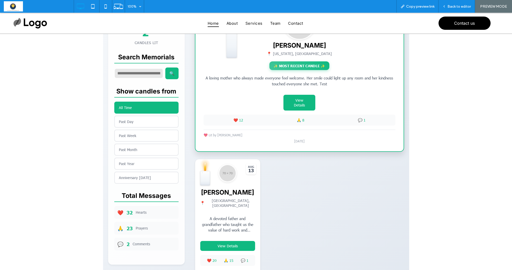
scroll to position [160, 0]
